Goal: Information Seeking & Learning: Learn about a topic

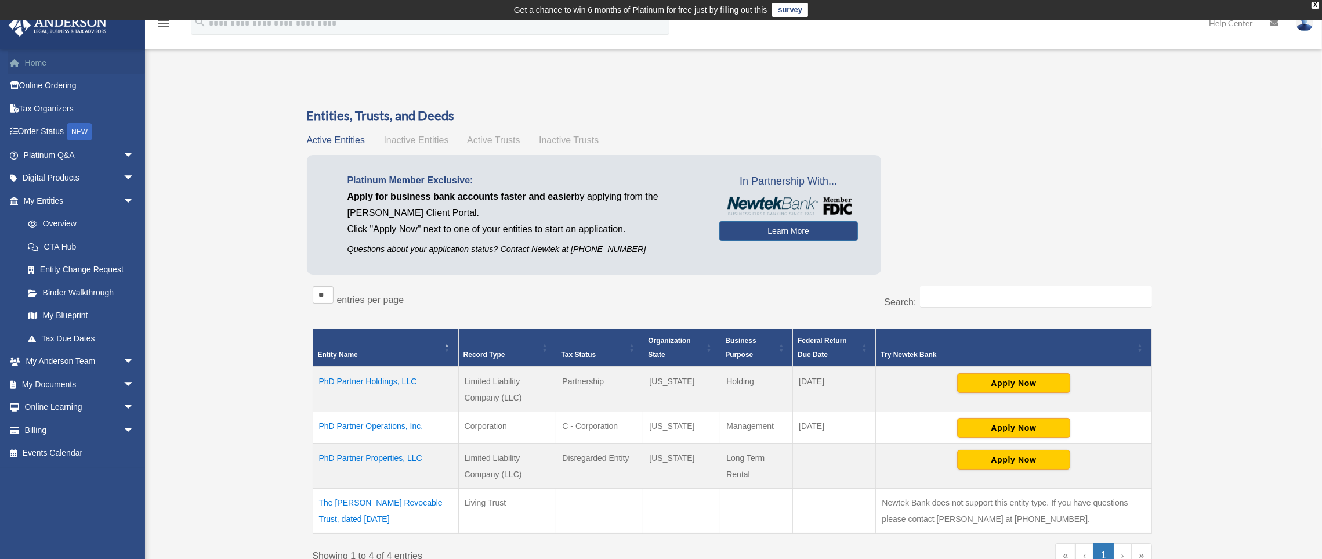
click at [44, 67] on link "Home" at bounding box center [80, 62] width 144 height 23
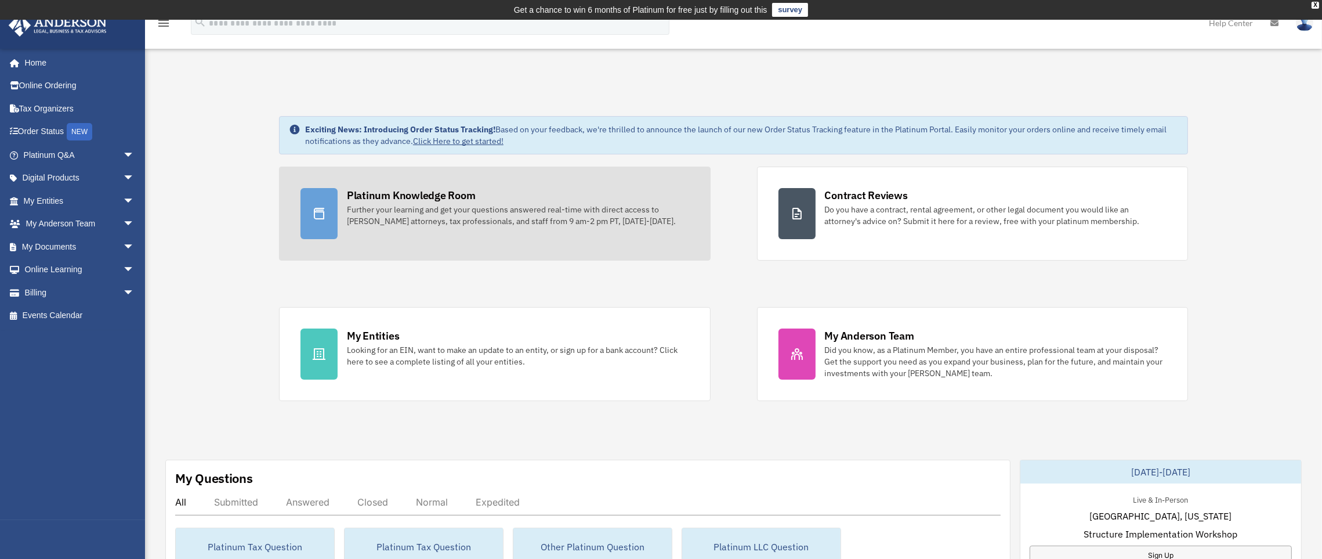
click at [384, 198] on div "Platinum Knowledge Room" at bounding box center [411, 195] width 129 height 15
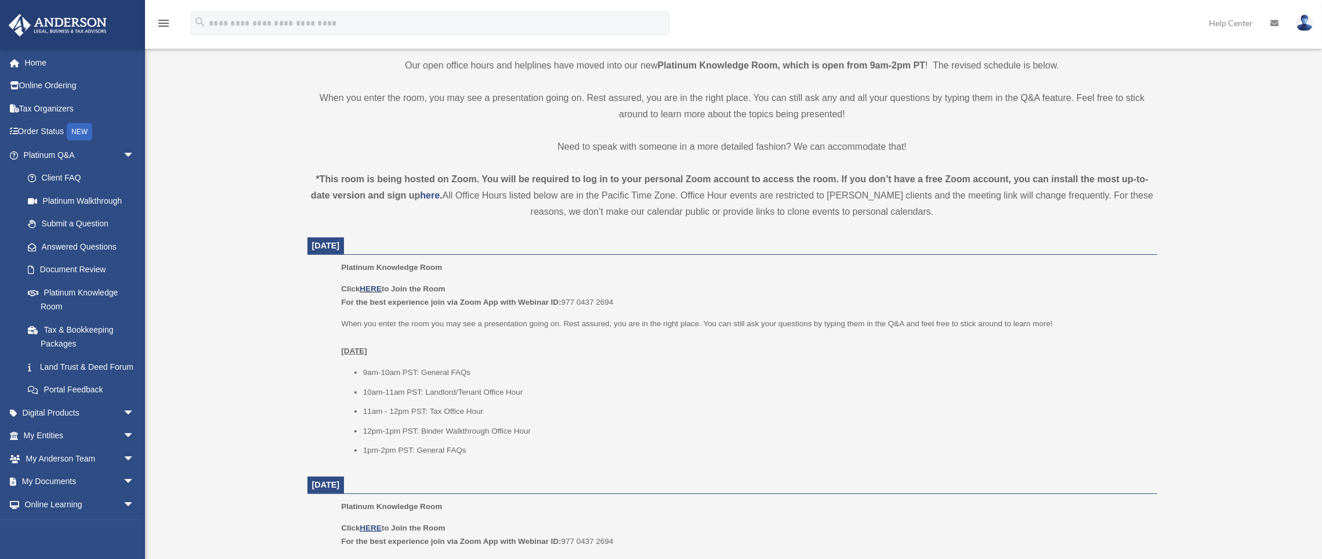
scroll to position [412, 0]
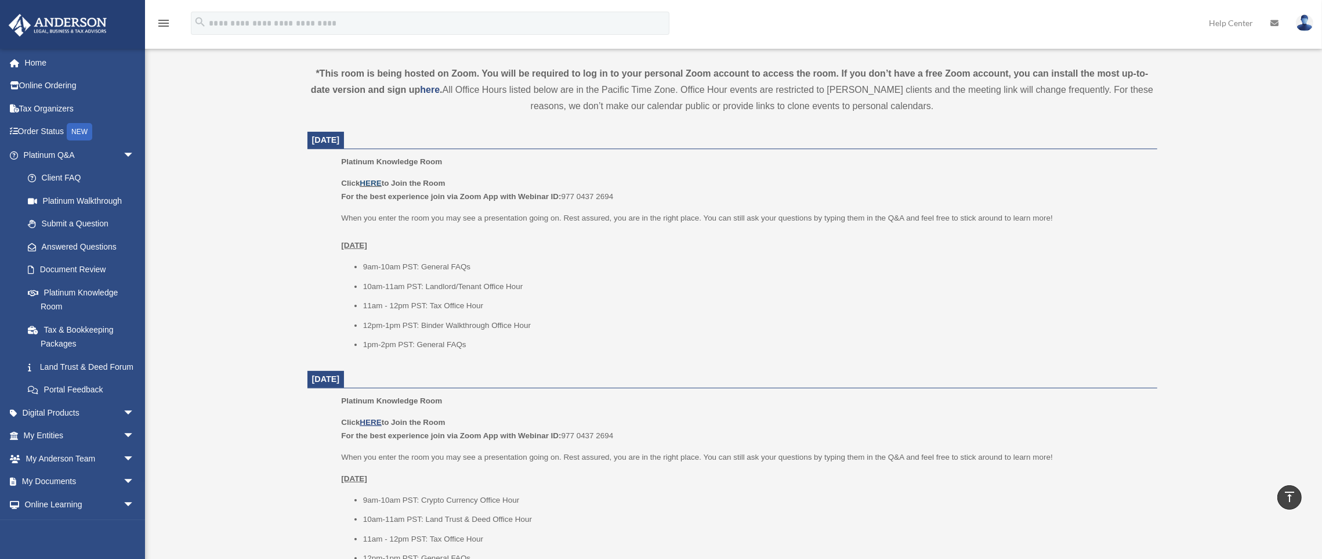
click at [375, 179] on link "HERE" at bounding box center [370, 183] width 21 height 9
